Goal: Transaction & Acquisition: Subscribe to service/newsletter

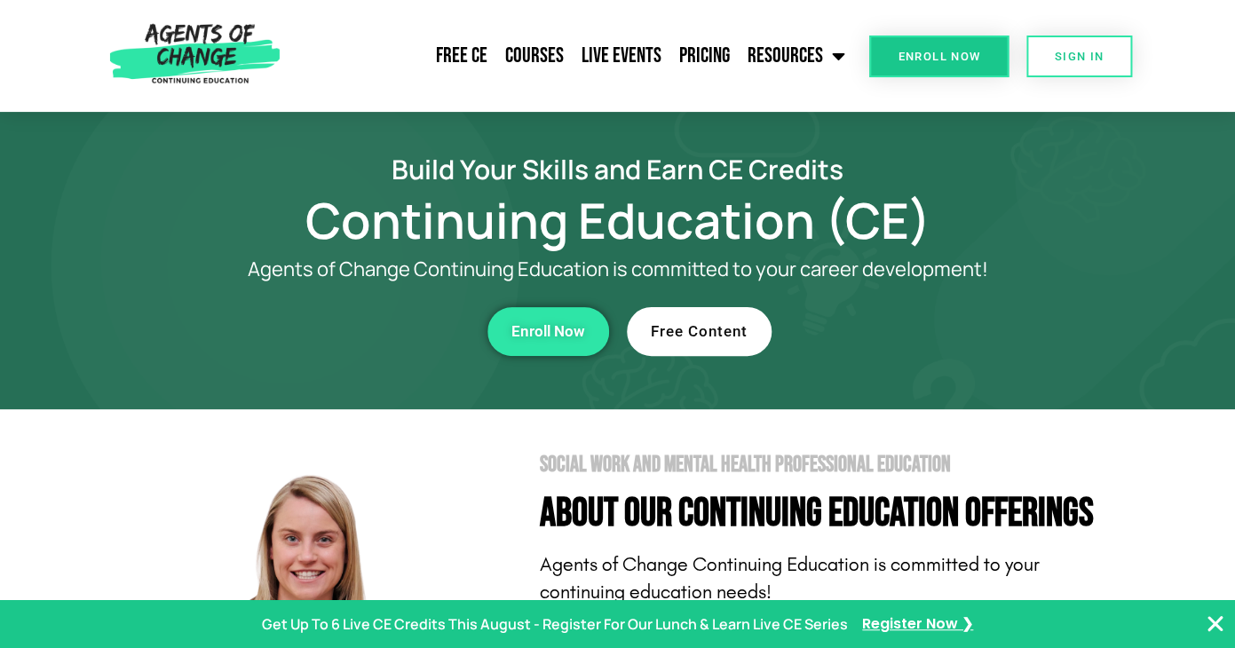
click at [729, 368] on div at bounding box center [617, 260] width 1235 height 297
click at [729, 352] on link "Free Content" at bounding box center [699, 331] width 145 height 49
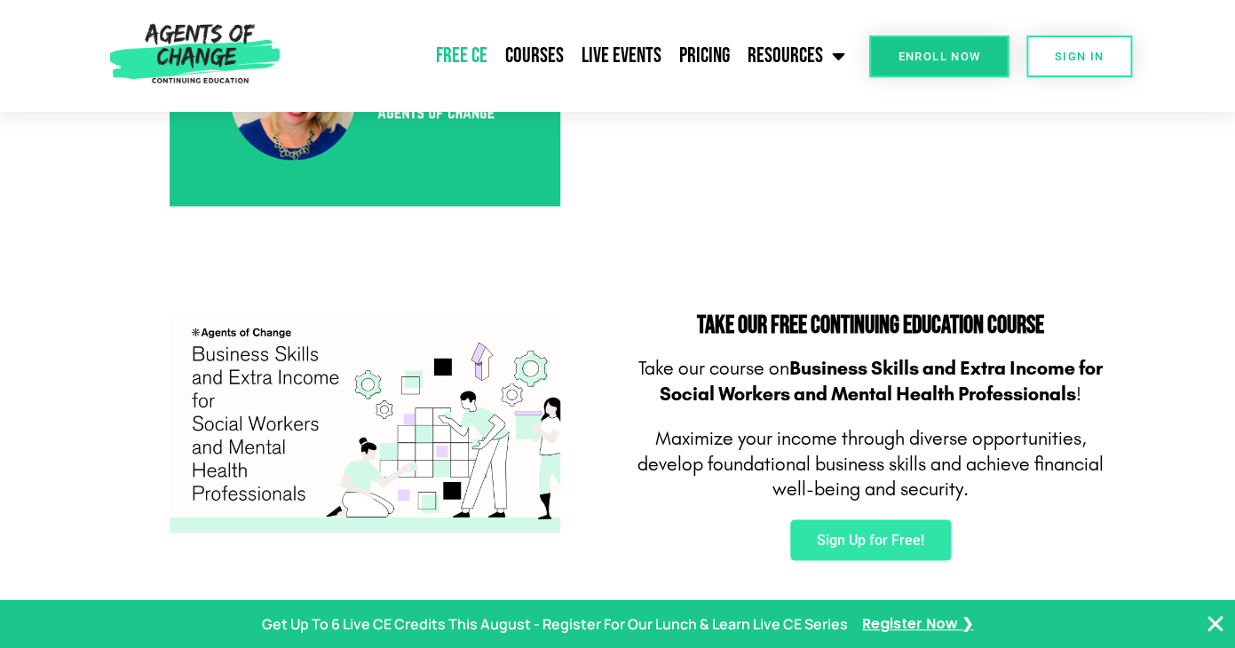
scroll to position [980, 0]
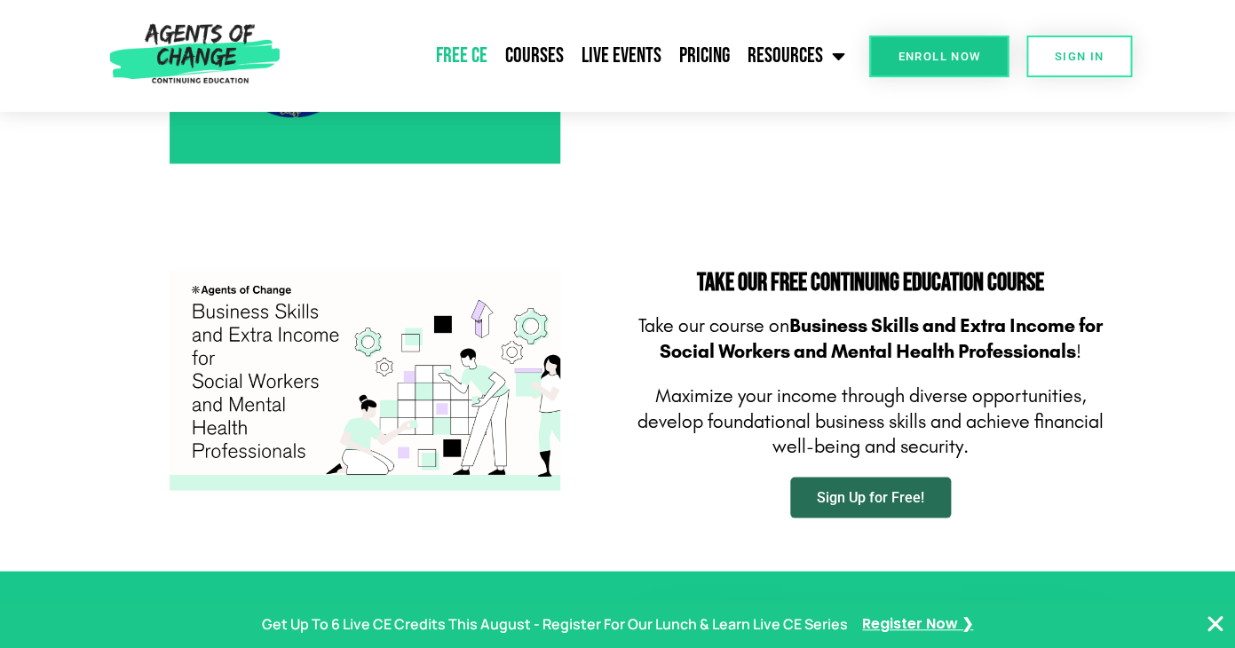
click at [821, 492] on span "Sign Up for Free!" at bounding box center [870, 497] width 107 height 14
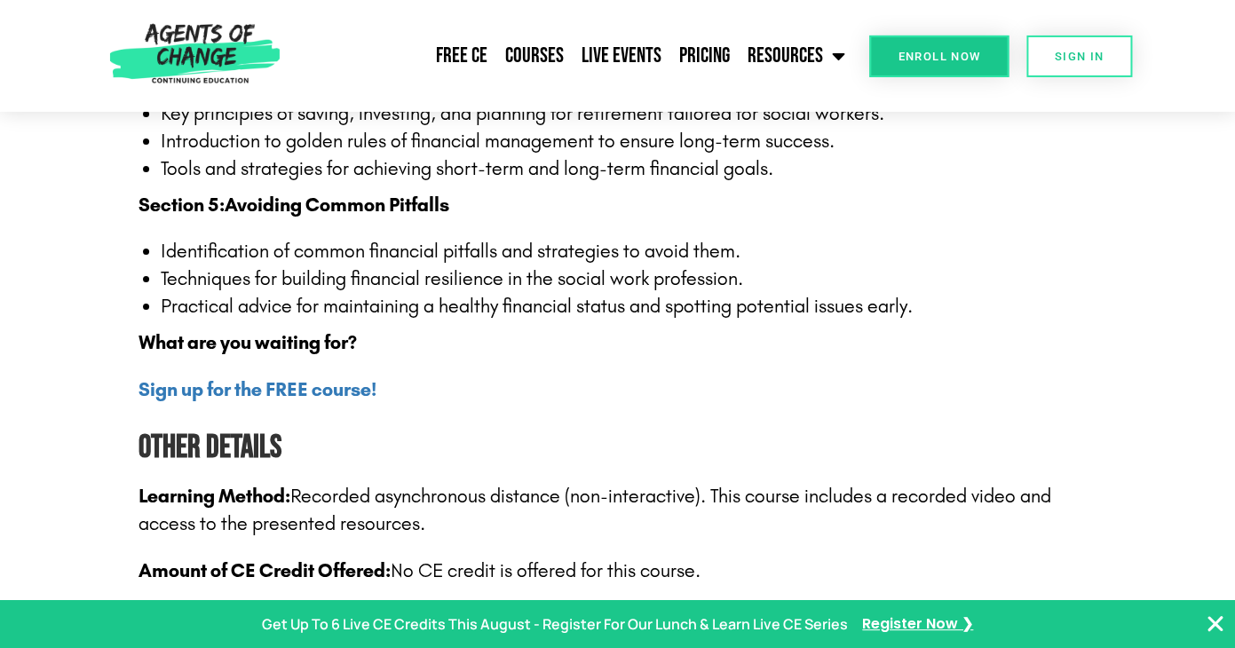
scroll to position [2216, 0]
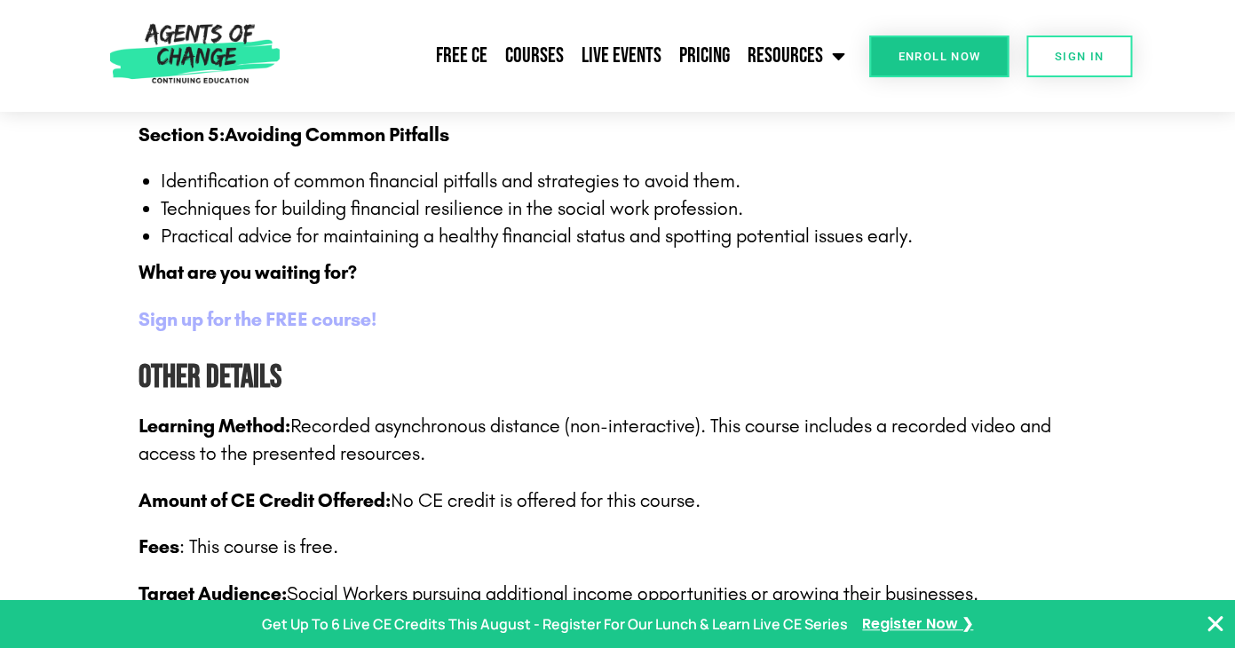
click at [198, 323] on b "Sign up for the FREE course!" at bounding box center [257, 319] width 238 height 23
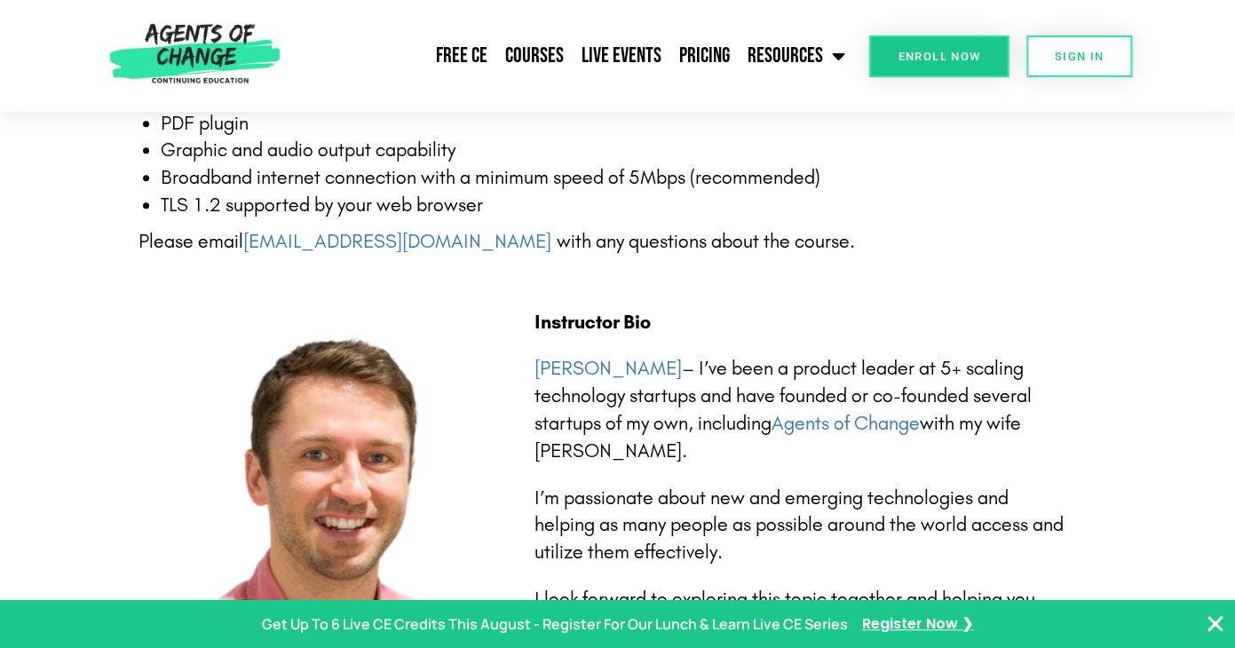
scroll to position [3025, 0]
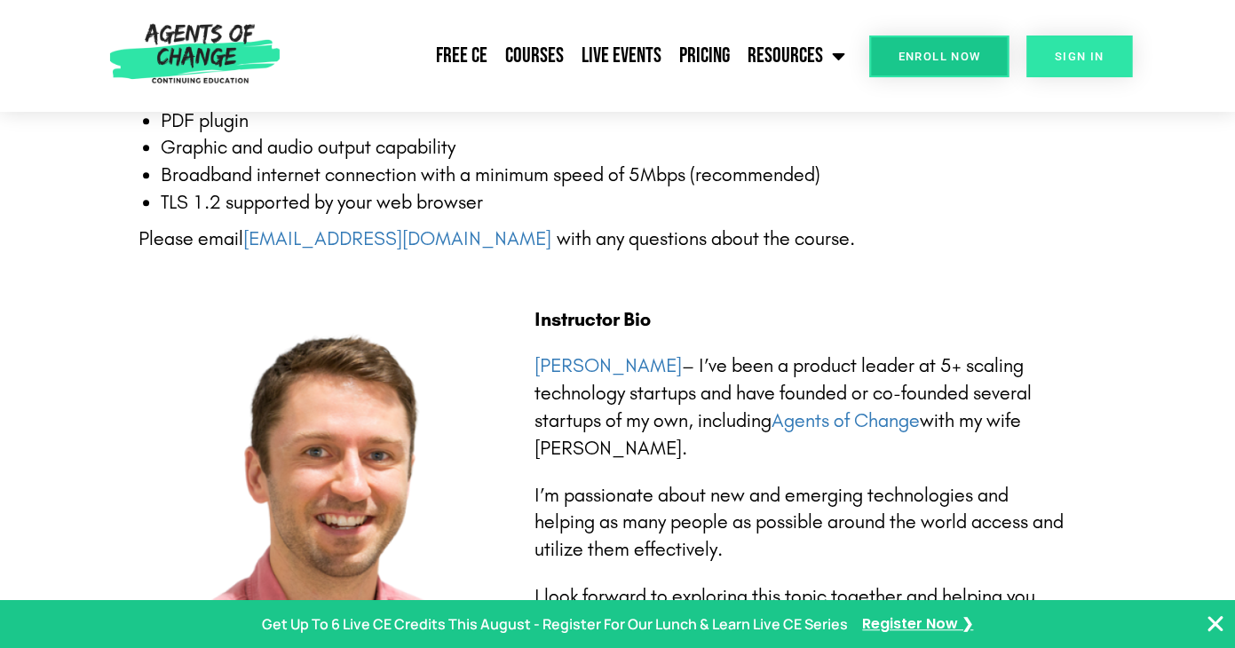
click at [1080, 61] on span "SIGN IN" at bounding box center [1080, 57] width 50 height 12
